Goal: Navigation & Orientation: Find specific page/section

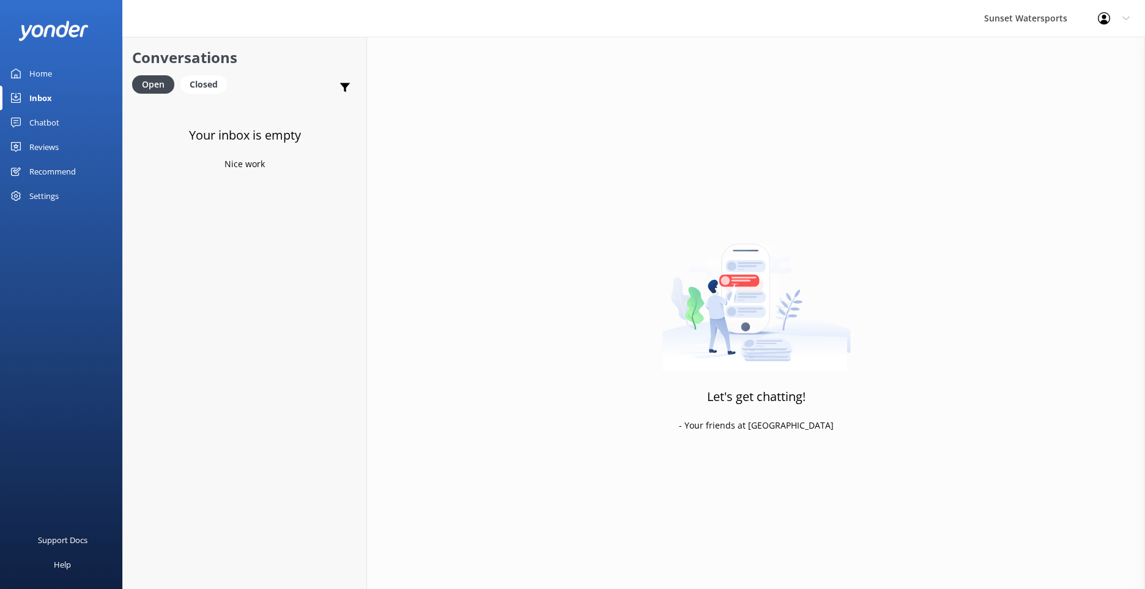
drag, startPoint x: 0, startPoint y: 0, endPoint x: 86, endPoint y: 125, distance: 151.9
click at [86, 125] on link "Chatbot" at bounding box center [61, 122] width 122 height 24
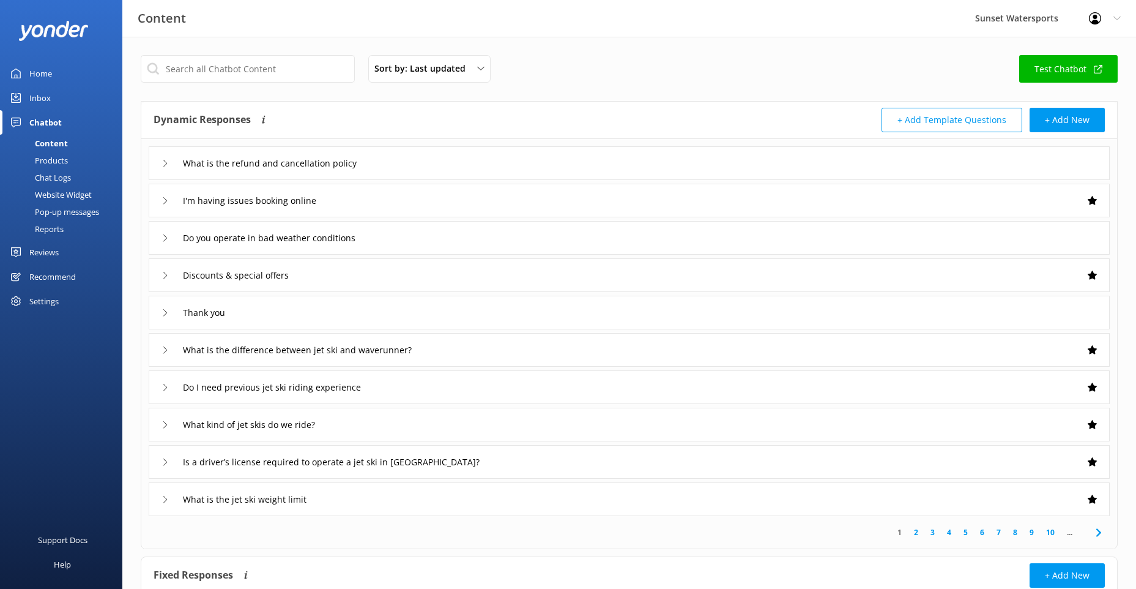
click at [86, 95] on link "Inbox" at bounding box center [61, 98] width 122 height 24
